Goal: Task Accomplishment & Management: Complete application form

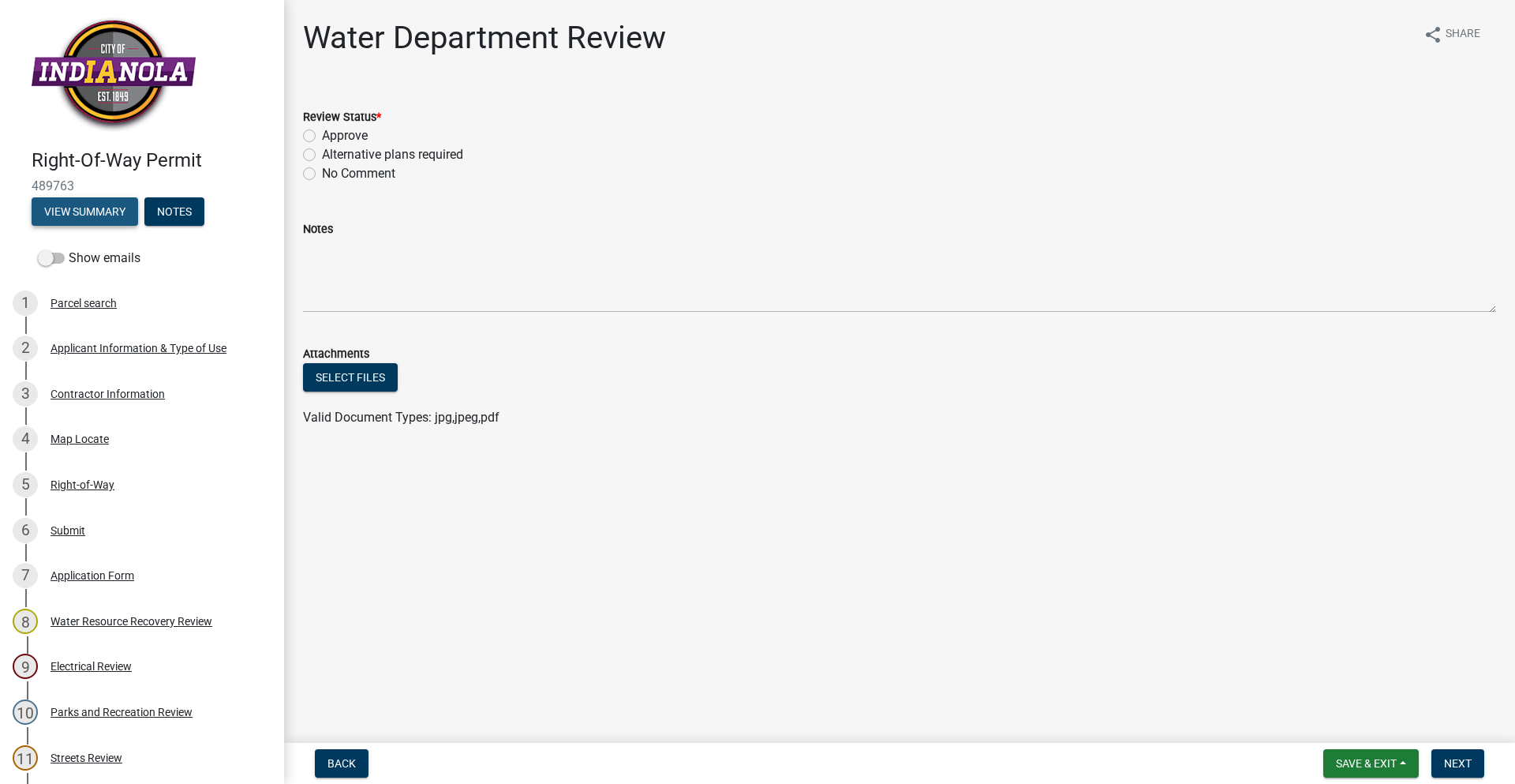
click at [95, 209] on button "View Summary" at bounding box center [84, 212] width 106 height 29
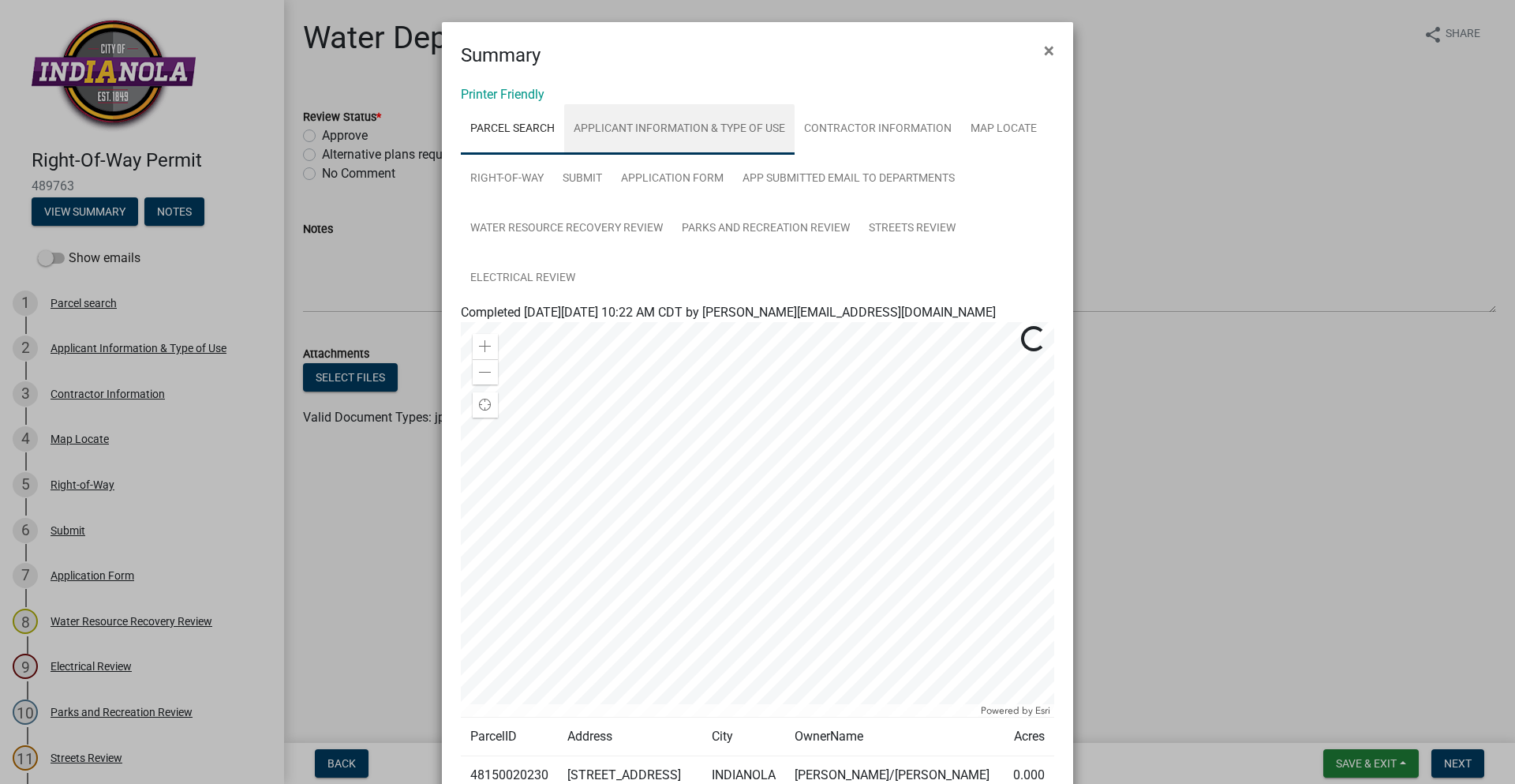
click at [714, 120] on link "Applicant Information & Type of Use" at bounding box center [679, 129] width 230 height 51
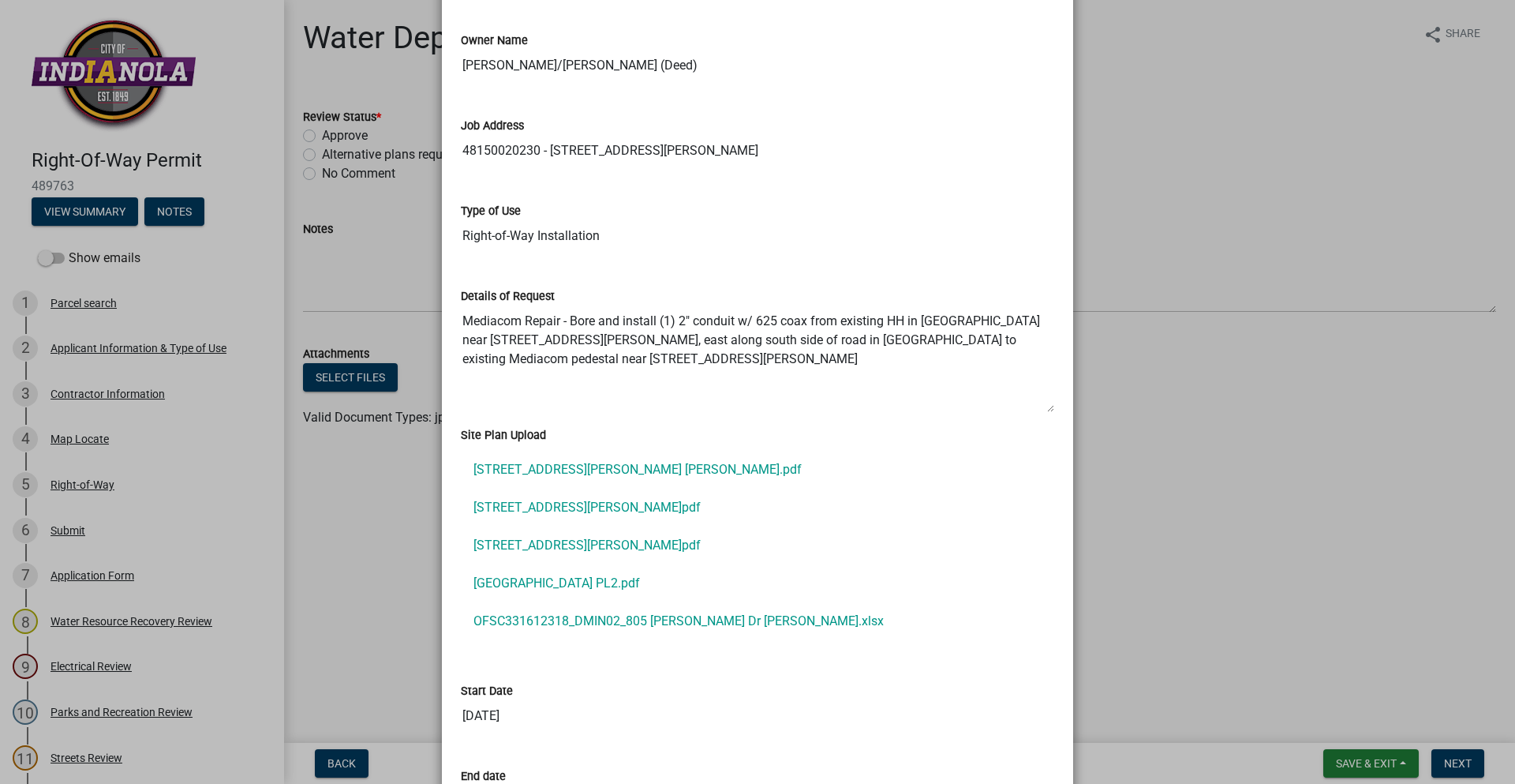
scroll to position [473, 0]
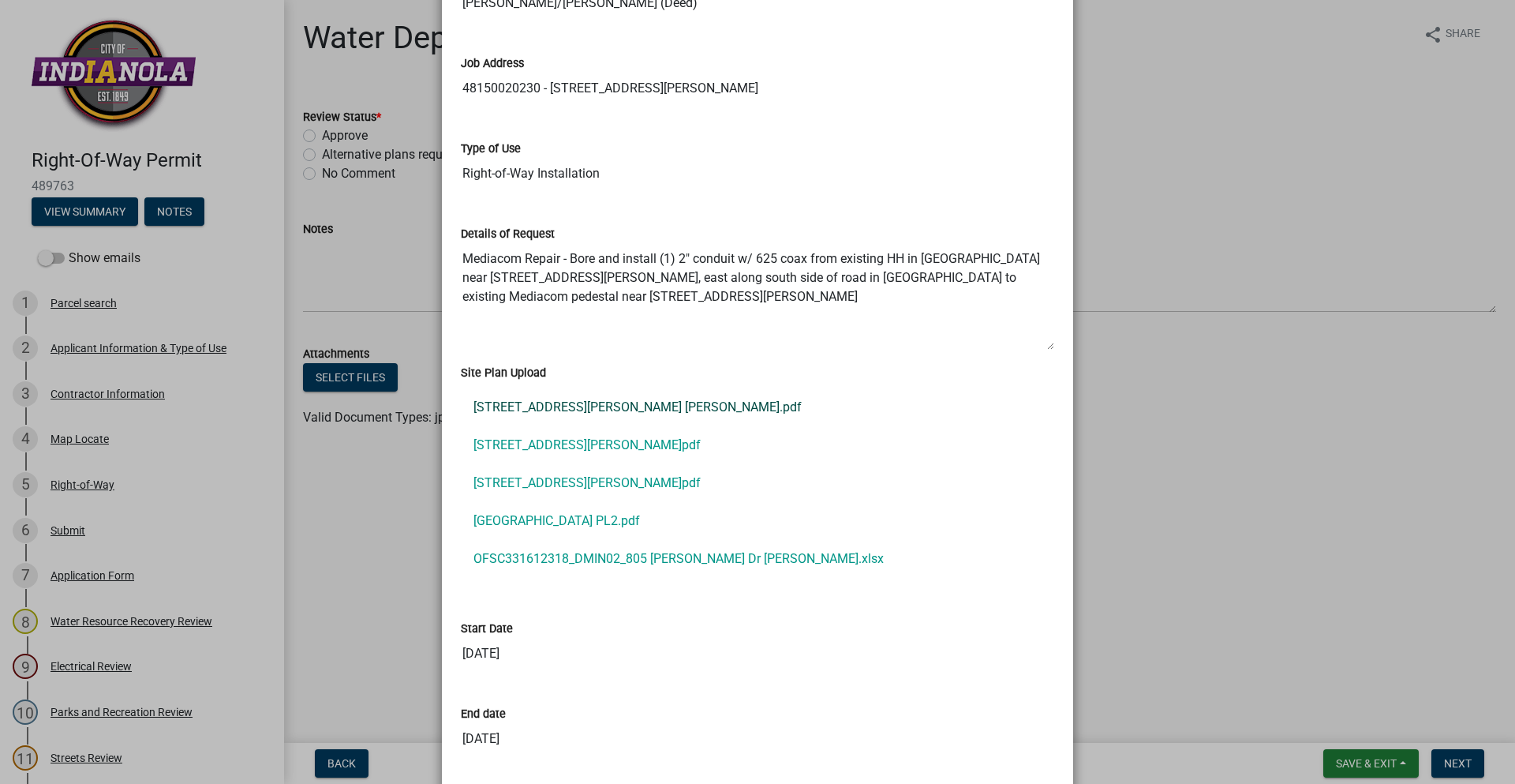
click at [597, 412] on link "[STREET_ADDRESS][PERSON_NAME] [PERSON_NAME].pdf" at bounding box center [757, 407] width 593 height 38
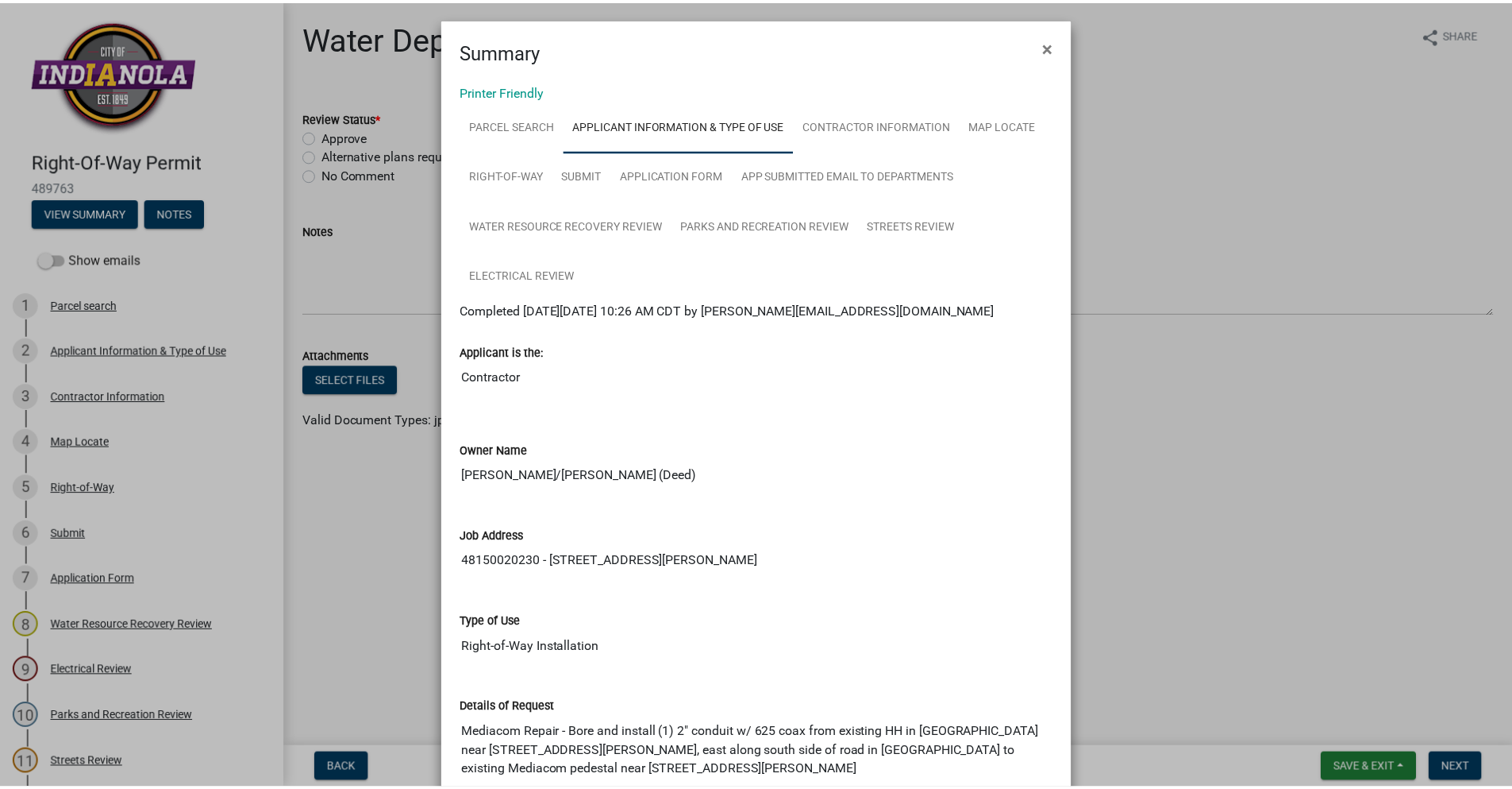
scroll to position [0, 0]
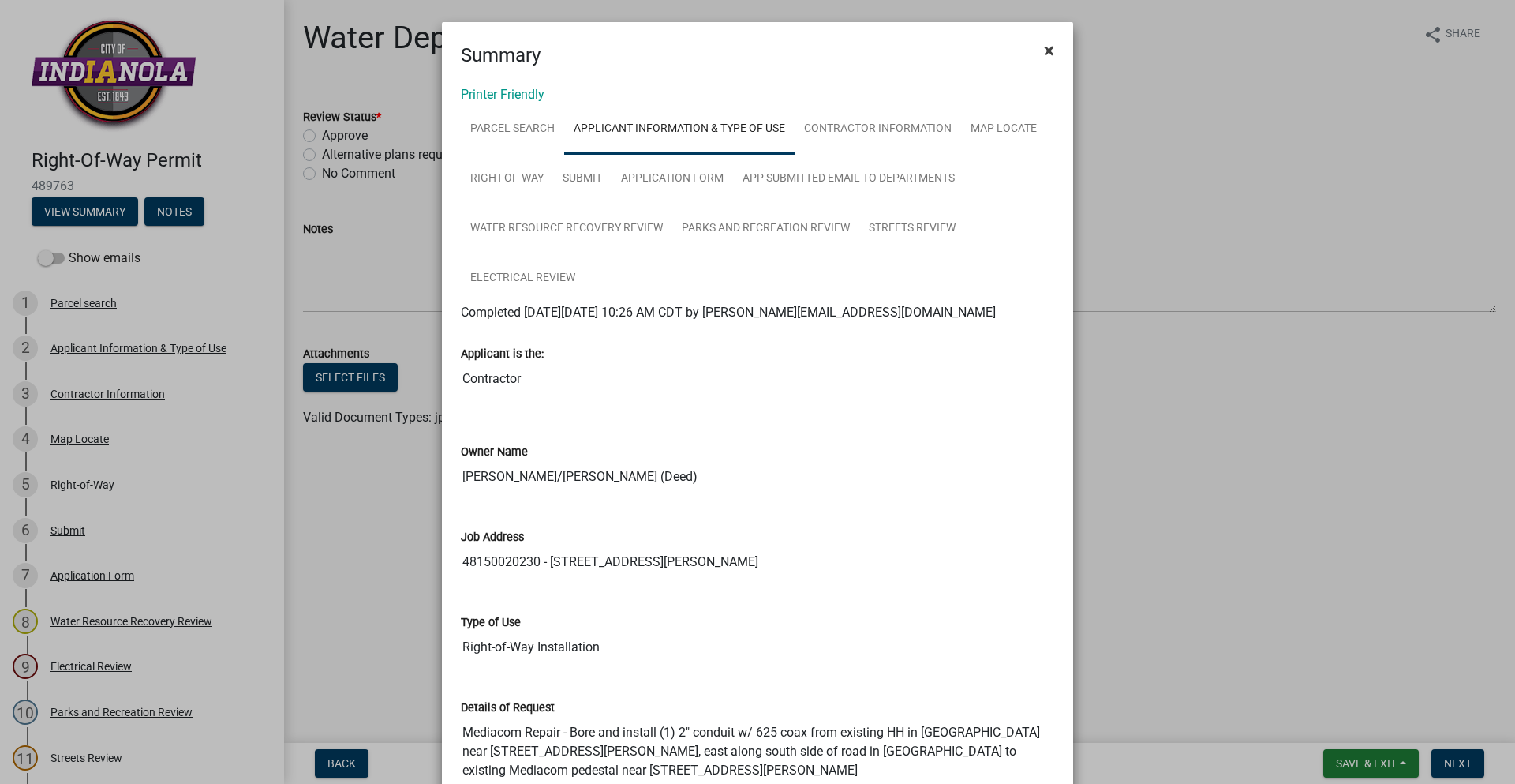
click at [1035, 56] on button "×" at bounding box center [1049, 51] width 35 height 44
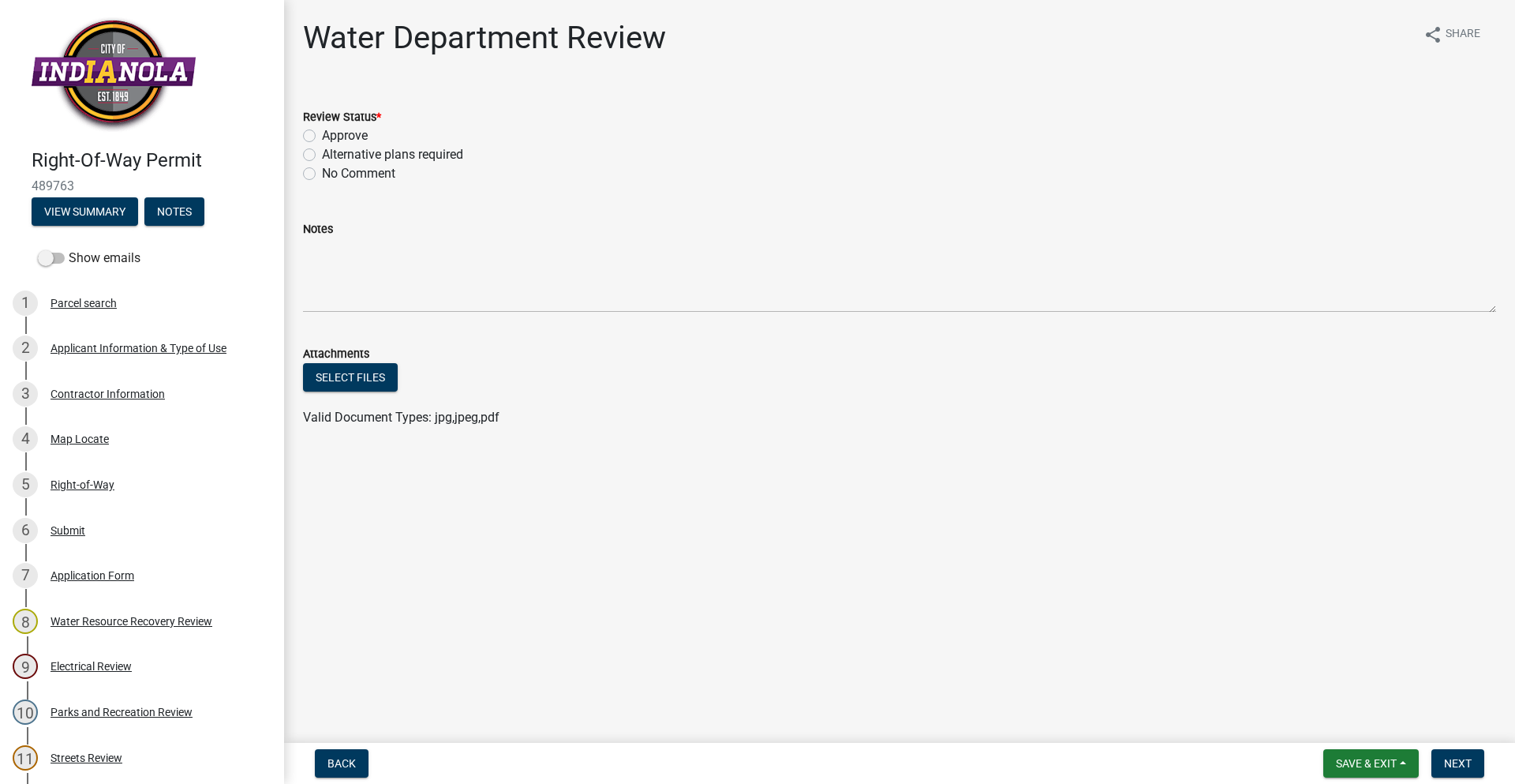
click at [322, 136] on label "Approve" at bounding box center [345, 136] width 46 height 19
click at [322, 136] on input "Approve" at bounding box center [327, 132] width 10 height 10
radio input "true"
click at [1445, 764] on span "Next" at bounding box center [1458, 763] width 28 height 13
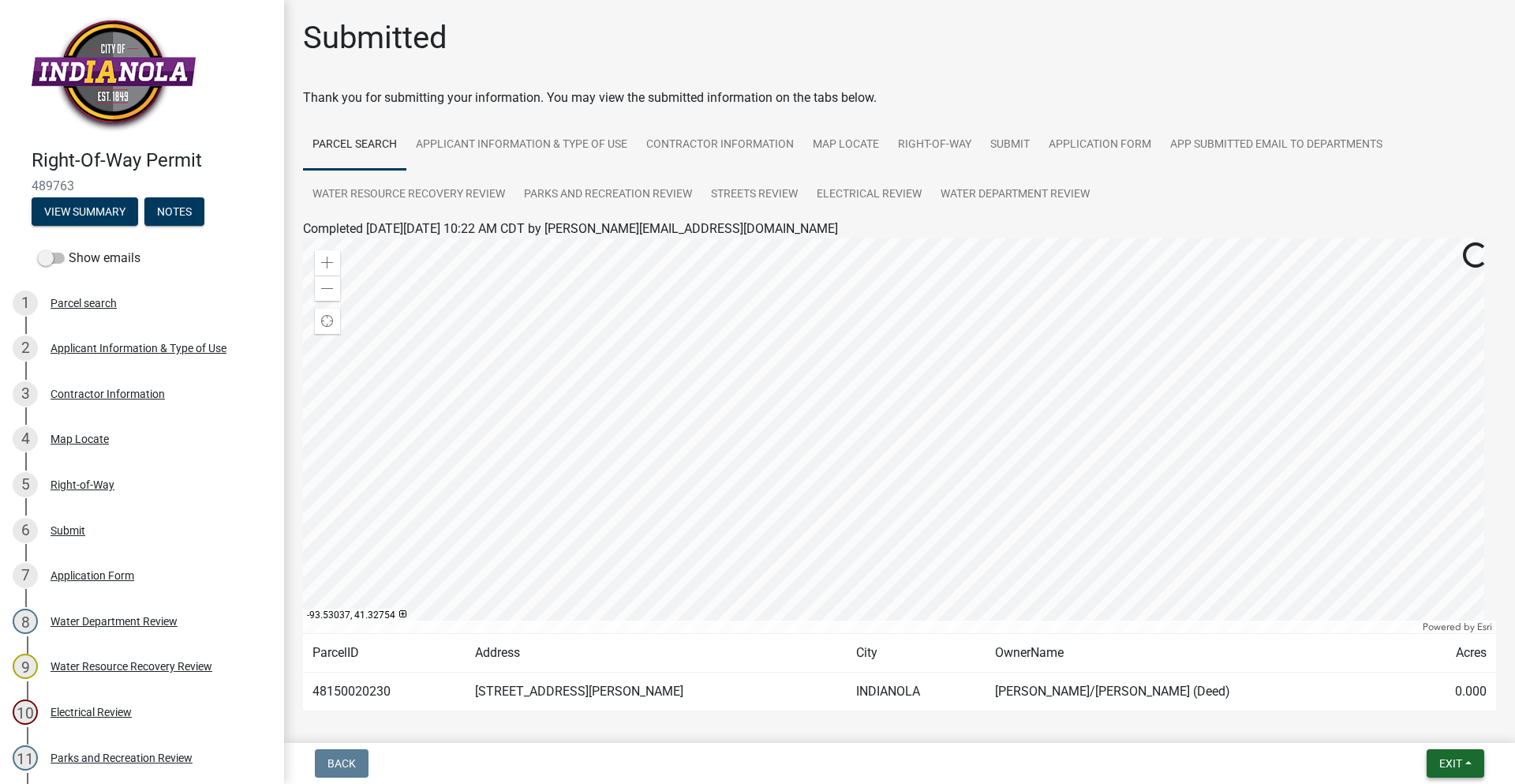
click at [1453, 760] on span "Exit" at bounding box center [1451, 763] width 23 height 13
click at [1430, 718] on button "Save & Exit" at bounding box center [1421, 722] width 127 height 38
